Goal: Task Accomplishment & Management: Complete application form

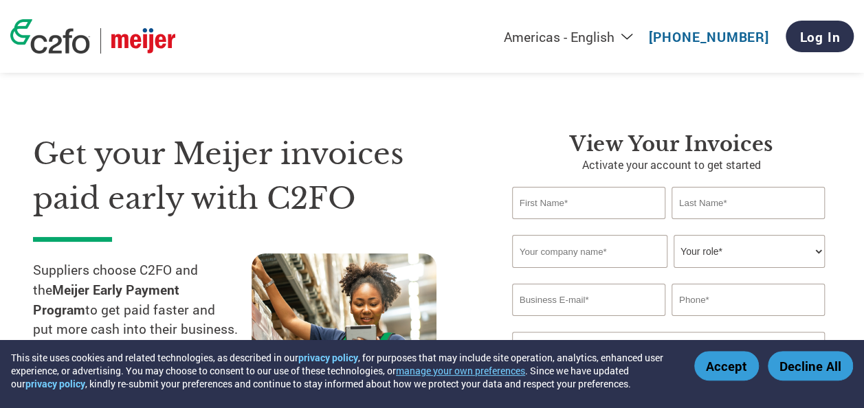
click at [574, 214] on input "text" at bounding box center [588, 203] width 153 height 32
type input "Ashley"
type input "Sterling"
type input "Nature's Way Bird Products"
type input "ashleyjsterling@gmail.com"
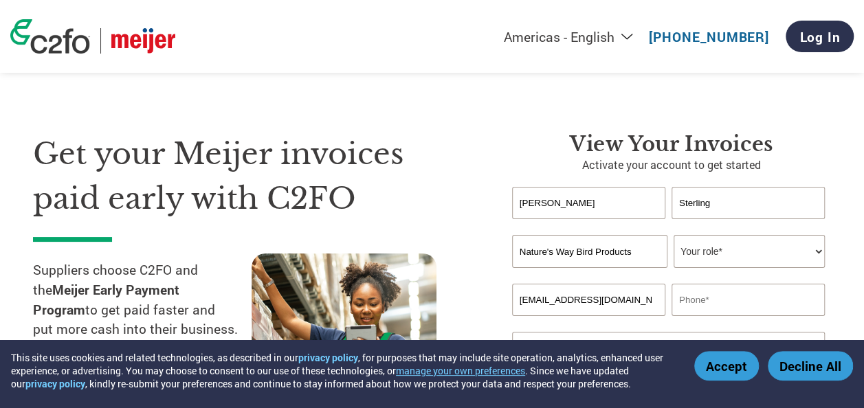
type input "4408975363"
click at [724, 267] on select "Your role* CFO Controller Credit Manager Finance Director Treasurer CEO Preside…" at bounding box center [749, 251] width 151 height 33
select select "ACCOUNTS_RECEIVABLE"
click at [674, 236] on select "Your role* CFO Controller Credit Manager Finance Director Treasurer CEO Preside…" at bounding box center [749, 251] width 151 height 33
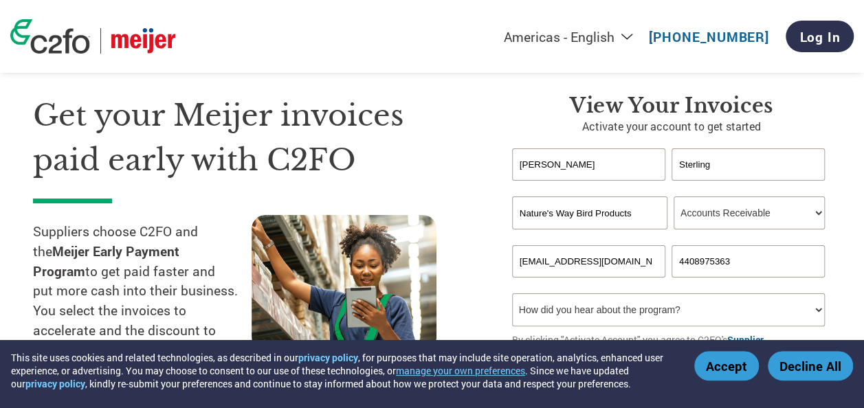
scroll to position [69, 0]
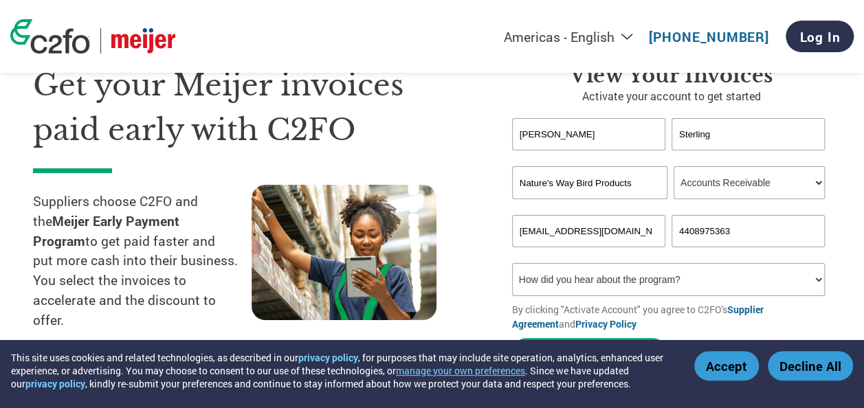
drag, startPoint x: 648, startPoint y: 234, endPoint x: 439, endPoint y: 247, distance: 210.0
click at [439, 247] on div "Get your Meijer invoices paid early with C2FO Suppliers choose C2FO and the Mei…" at bounding box center [432, 190] width 798 height 365
click at [635, 229] on input "ashley.ster" at bounding box center [588, 231] width 153 height 32
type input "ashley.sterling@natureswaybirds.com"
click at [746, 282] on select "How did you hear about the program? Received a letter Email Social Media Online…" at bounding box center [668, 279] width 313 height 33
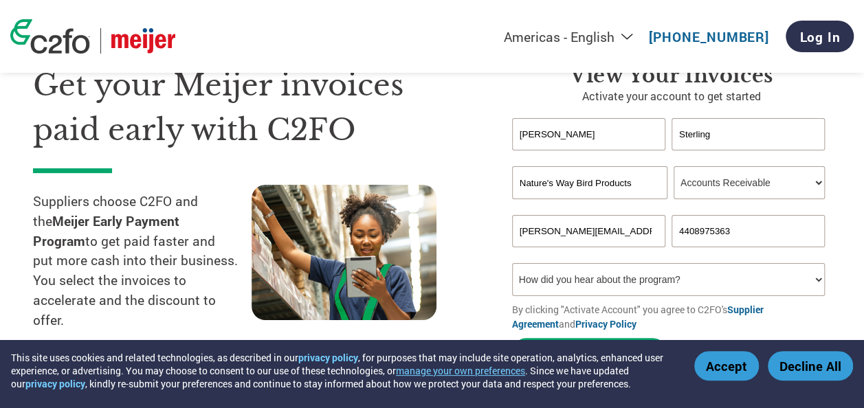
select select "Email"
click at [512, 265] on select "How did you hear about the program? Received a letter Email Social Media Online…" at bounding box center [668, 279] width 313 height 33
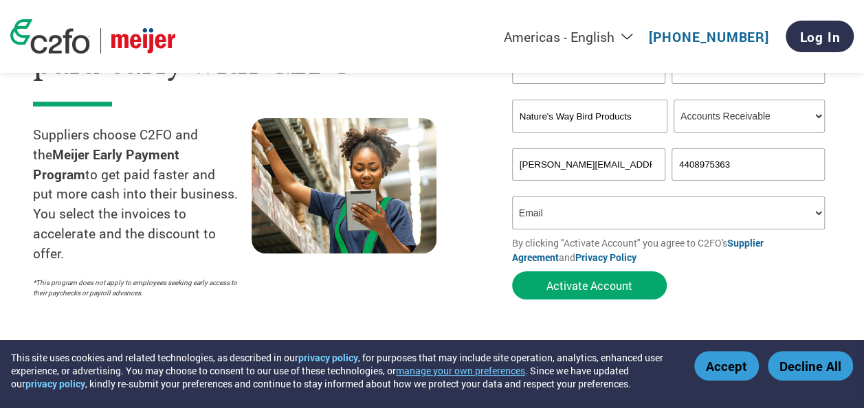
scroll to position [206, 0]
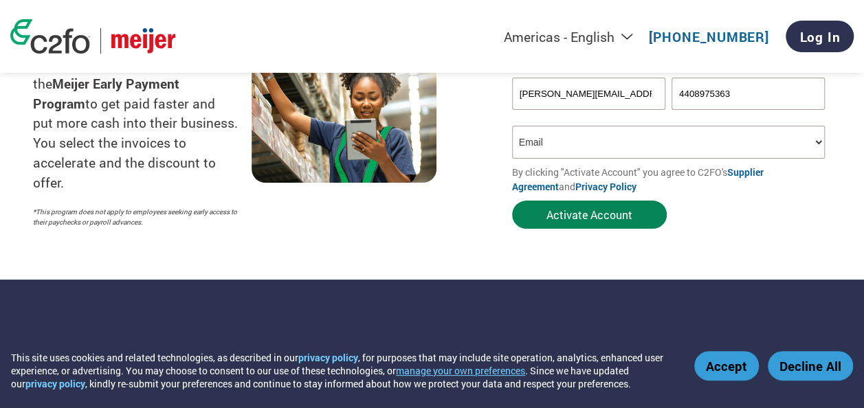
click at [650, 227] on button "Activate Account" at bounding box center [589, 215] width 155 height 28
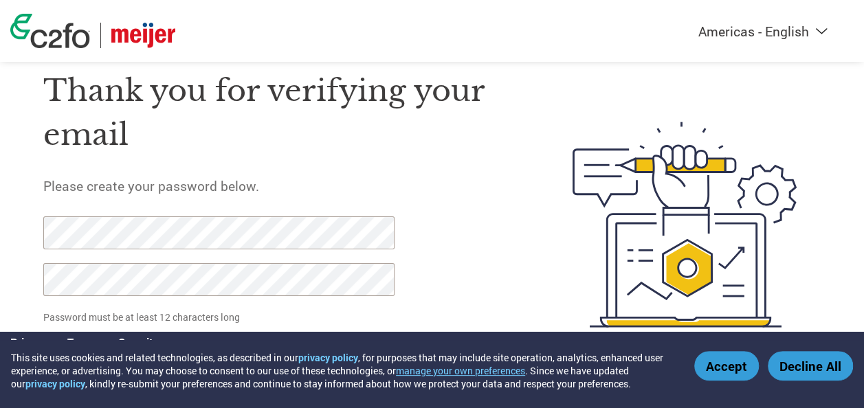
scroll to position [67, 0]
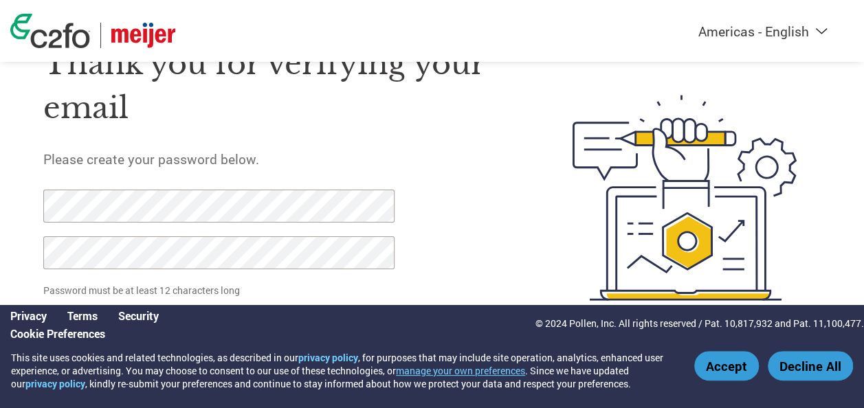
click at [417, 246] on div "Thank you for verifying your email Please create your password below. Password …" at bounding box center [276, 198] width 467 height 352
click at [0, 206] on html "This site uses cookies and related technologies, as described in our privacy po…" at bounding box center [432, 171] width 864 height 476
click at [466, 216] on div "Thank you for verifying your email Please create your password below. Password …" at bounding box center [276, 198] width 467 height 352
click at [726, 368] on button "Accept" at bounding box center [726, 366] width 65 height 30
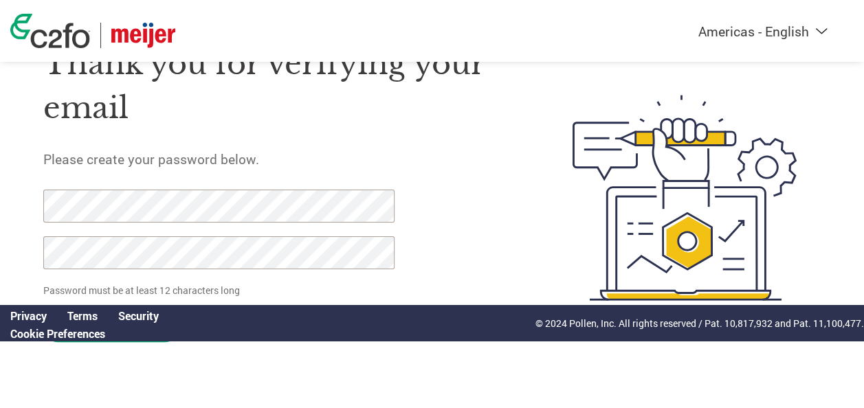
click at [505, 232] on div "Thank you for verifying your email Please create your password below. Password …" at bounding box center [276, 198] width 467 height 352
drag, startPoint x: 272, startPoint y: 280, endPoint x: 260, endPoint y: 275, distance: 12.9
click at [271, 280] on div at bounding box center [211, 236] width 336 height 93
click at [0, 227] on html "This site uses cookies and related technologies, as described in our privacy po…" at bounding box center [432, 171] width 864 height 476
click at [0, 197] on html "This site uses cookies and related technologies, as described in our privacy po…" at bounding box center [432, 171] width 864 height 476
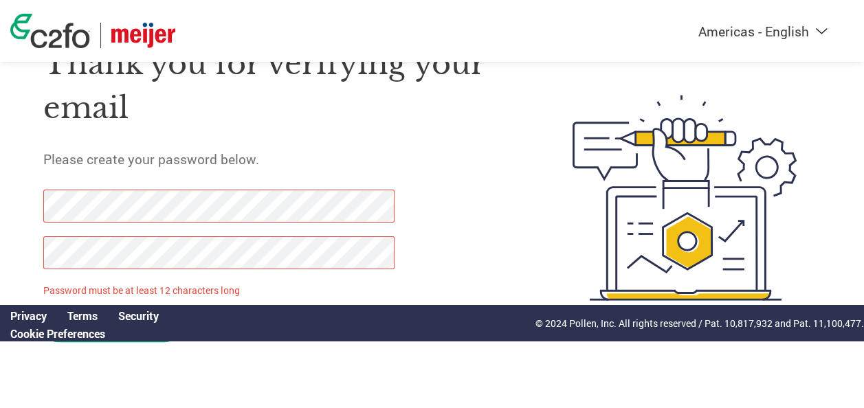
drag, startPoint x: 278, startPoint y: 322, endPoint x: 638, endPoint y: 311, distance: 359.7
click at [280, 322] on div "Privacy Terms Security Cookie Preferences © 2024 Pollen, Inc. All rights reserv…" at bounding box center [432, 323] width 864 height 36
click at [590, 308] on div "© 2024 Pollen, Inc. All rights reserved / Pat. 10,817,932 and Pat. 11,100,477." at bounding box center [699, 324] width 329 height 34
click at [0, 209] on html "This site uses cookies and related technologies, as described in our privacy po…" at bounding box center [432, 171] width 864 height 476
drag, startPoint x: 565, startPoint y: 219, endPoint x: 547, endPoint y: 223, distance: 18.3
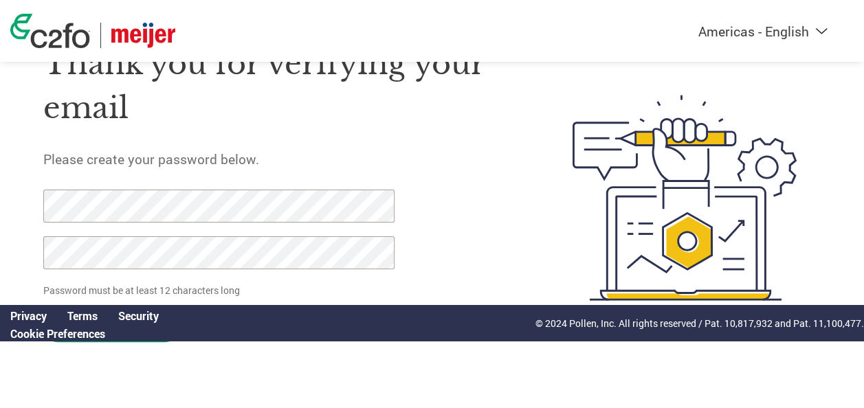
click at [565, 219] on img at bounding box center [685, 198] width 272 height 352
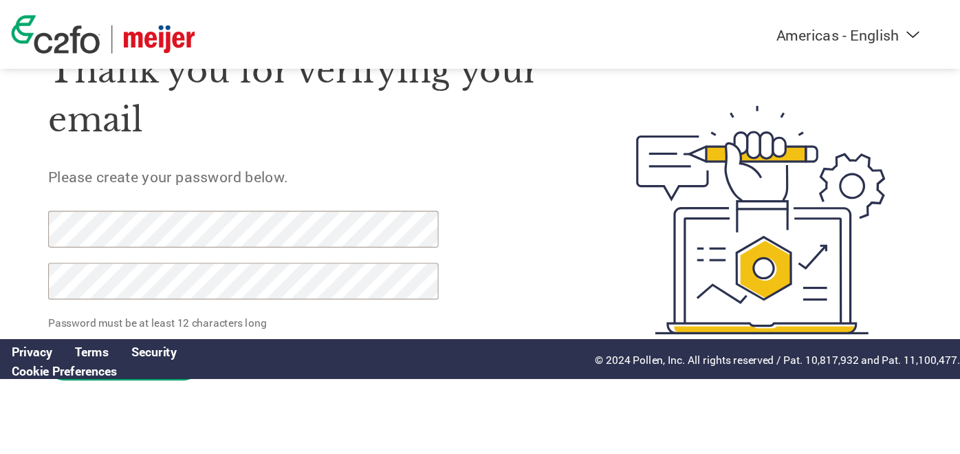
scroll to position [34, 0]
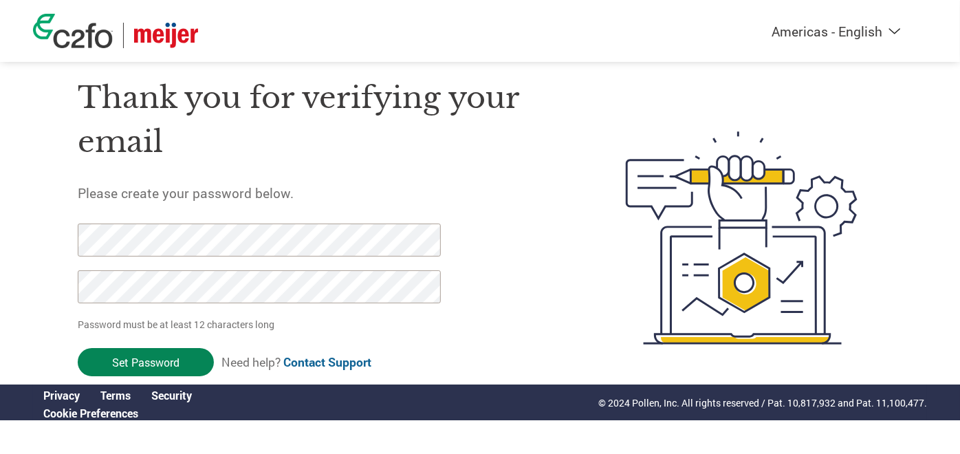
click at [151, 361] on input "Set Password" at bounding box center [146, 362] width 136 height 28
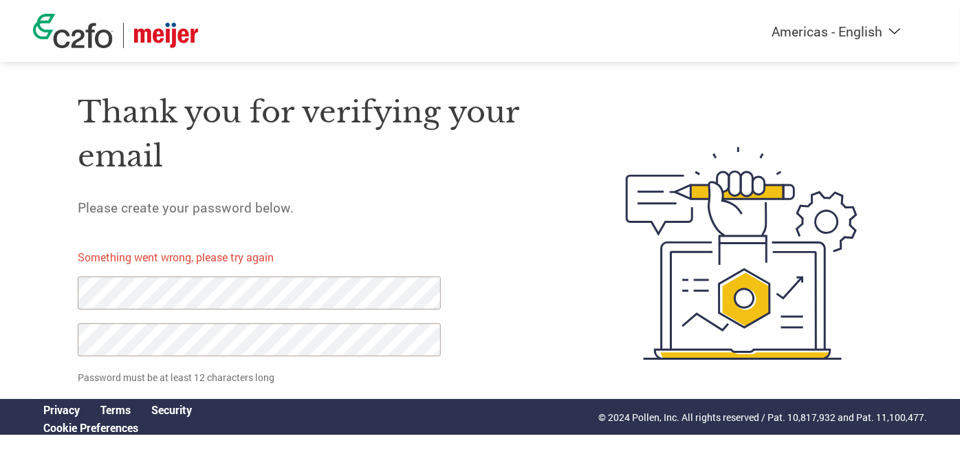
scroll to position [36, 0]
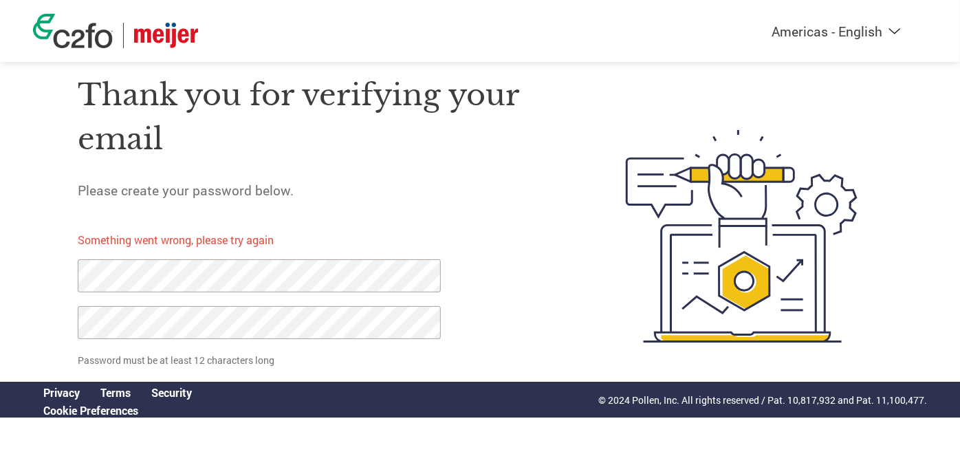
click at [546, 280] on div "Thank you for verifying your email Please create your password below. Something…" at bounding box center [319, 236] width 483 height 366
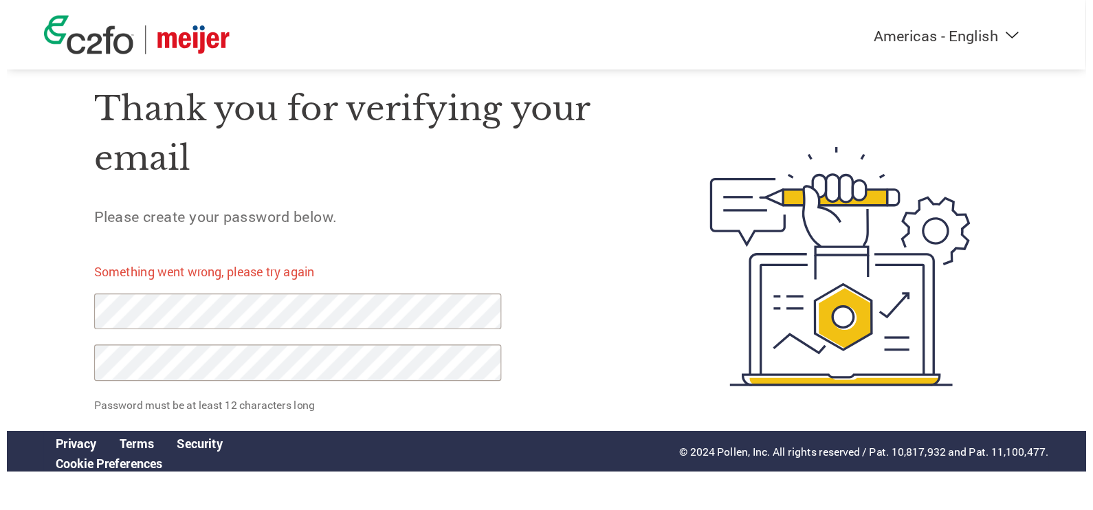
scroll to position [0, 0]
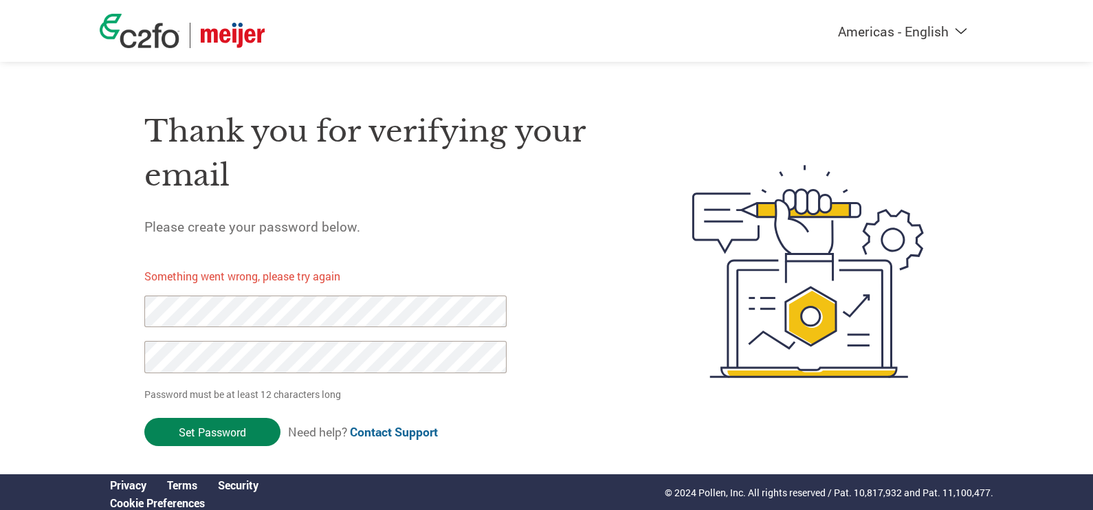
click at [223, 408] on input "Set Password" at bounding box center [212, 432] width 136 height 28
click at [27, 309] on div "Americas - English Américas - Español Américas - Português Amériques - Français…" at bounding box center [546, 216] width 1093 height 433
click at [10, 368] on div "Americas - English Américas - Español Américas - Português Amériques - Français…" at bounding box center [546, 216] width 1093 height 433
click at [203, 408] on input "Set Password" at bounding box center [212, 432] width 136 height 28
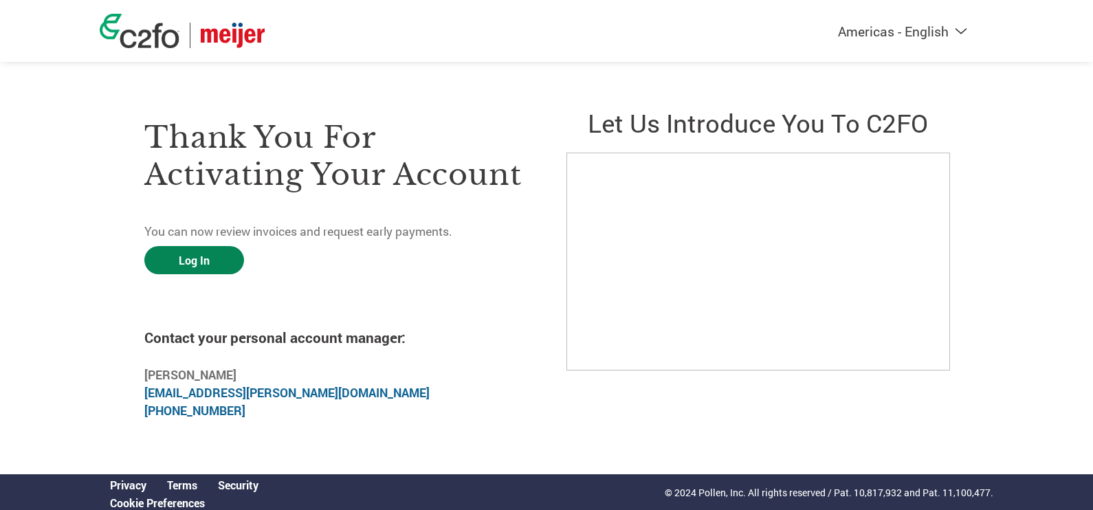
click at [218, 258] on link "Log In" at bounding box center [194, 260] width 100 height 28
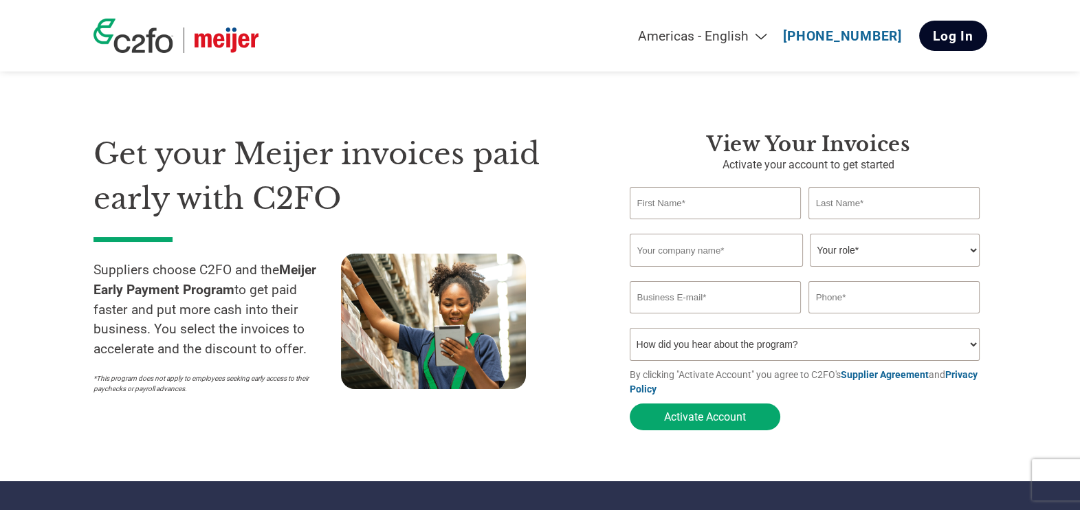
click at [951, 41] on link "Log In" at bounding box center [953, 36] width 68 height 30
